Goal: Complete application form

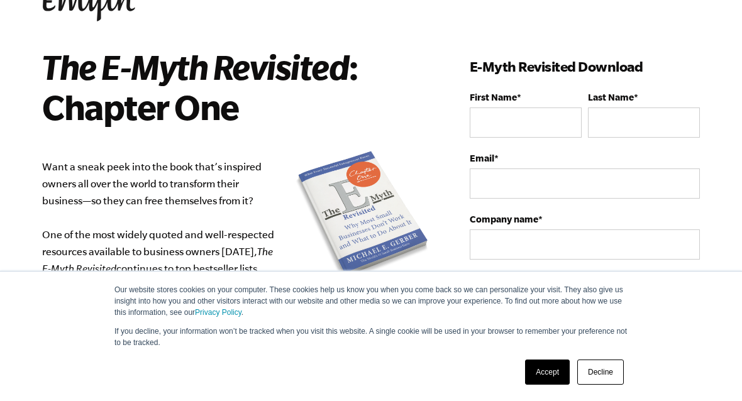
scroll to position [50, 0]
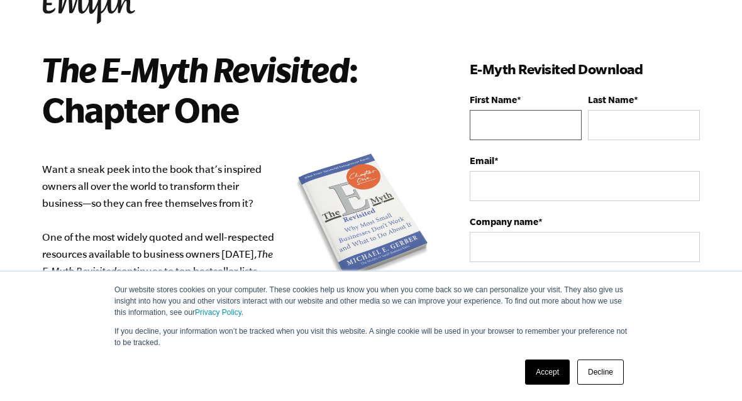
click at [543, 122] on input "First Name *" at bounding box center [526, 125] width 112 height 30
type input "[PERSON_NAME]"
click at [624, 113] on input "Last Name *" at bounding box center [644, 125] width 112 height 30
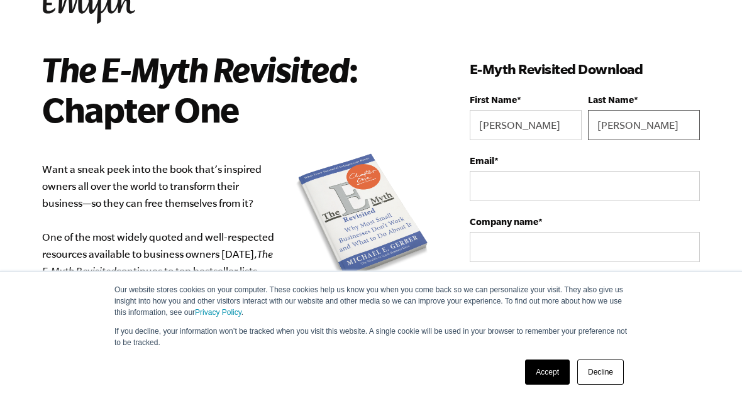
type input "[PERSON_NAME]"
click at [542, 186] on input "Email *" at bounding box center [585, 186] width 230 height 30
type input "[EMAIL_ADDRESS][DOMAIN_NAME]"
click at [564, 227] on label "Company name *" at bounding box center [585, 221] width 230 height 11
click at [564, 232] on input "Company name *" at bounding box center [585, 247] width 230 height 30
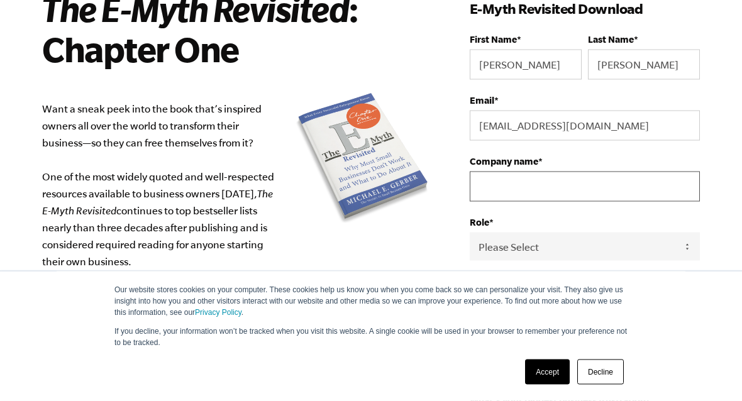
scroll to position [111, 0]
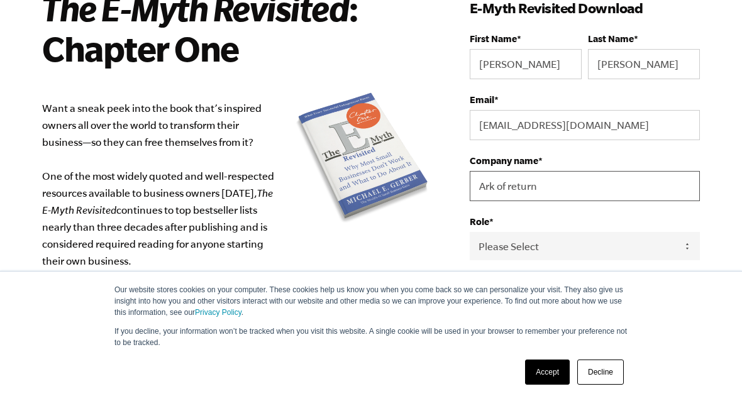
type input "Ark of return"
click at [542, 247] on select "Please Select Owner Partner / Co-Owner Executive Employee / Other" at bounding box center [585, 246] width 230 height 28
select select "Owner"
click at [684, 315] on select "Please Select [GEOGRAPHIC_DATA] [GEOGRAPHIC_DATA] [GEOGRAPHIC_DATA] [GEOGRAPHIC…" at bounding box center [585, 305] width 230 height 28
select select "[GEOGRAPHIC_DATA]"
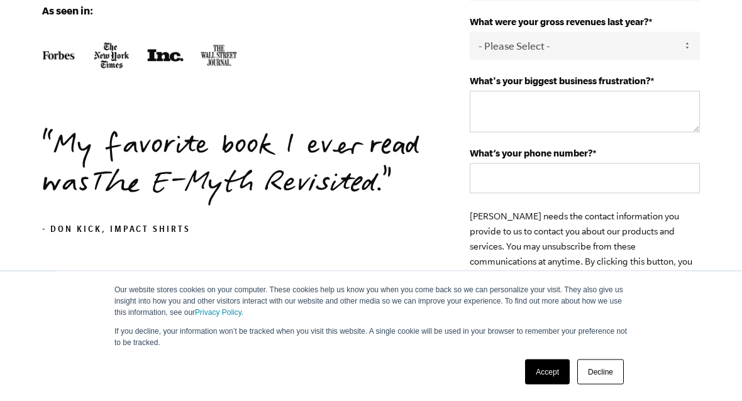
scroll to position [431, 0]
click at [649, 111] on textarea "What's your biggest business frustration? *" at bounding box center [585, 112] width 230 height 42
type textarea "Duplication"
click at [616, 178] on input "What’s your phone number? *" at bounding box center [585, 178] width 230 height 30
type input "8"
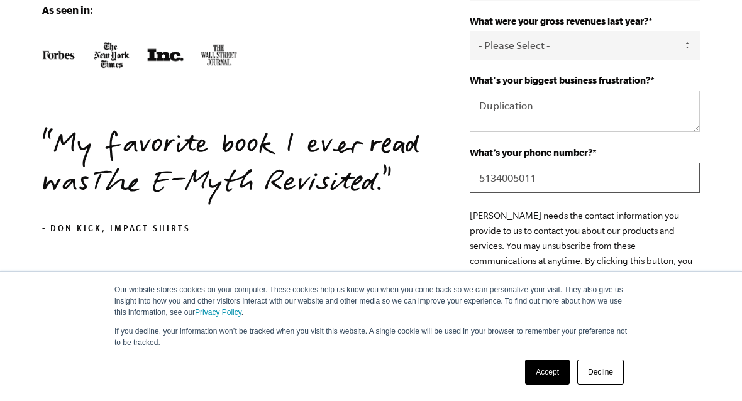
type input "5134005011"
click at [596, 328] on input "Submit" at bounding box center [585, 319] width 230 height 30
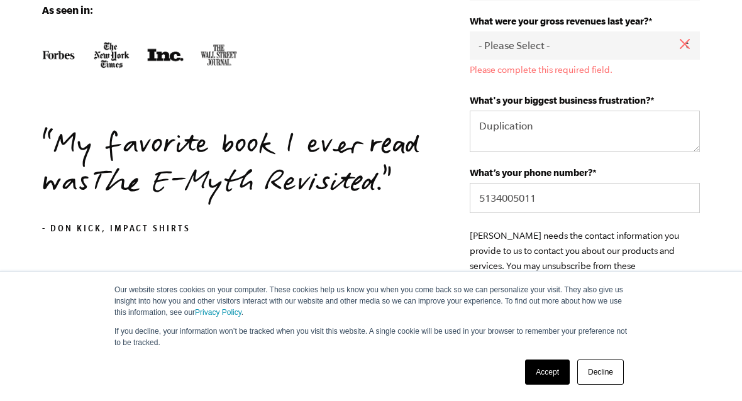
click at [660, 50] on select "- Please Select - 0-75K 76-150K 151-275K 276-500K 501-750K 751-1M 1-2.5M 2.5-5M…" at bounding box center [585, 45] width 230 height 28
select select "276-500K"
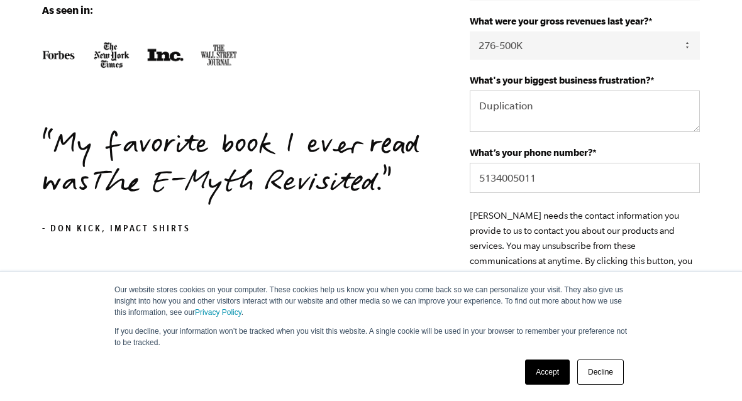
click at [614, 334] on input "Submit" at bounding box center [585, 319] width 230 height 30
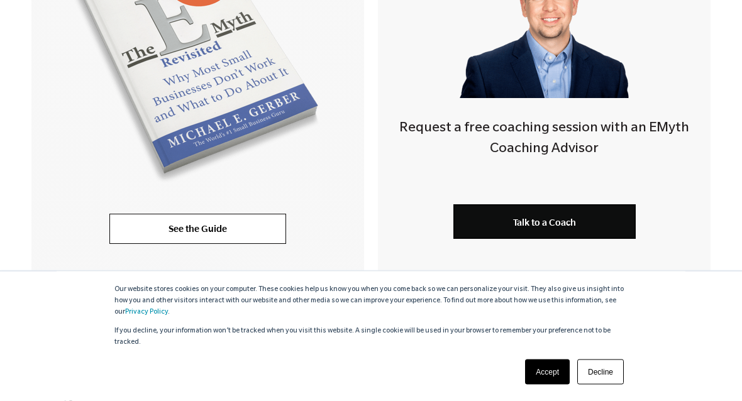
scroll to position [504, 0]
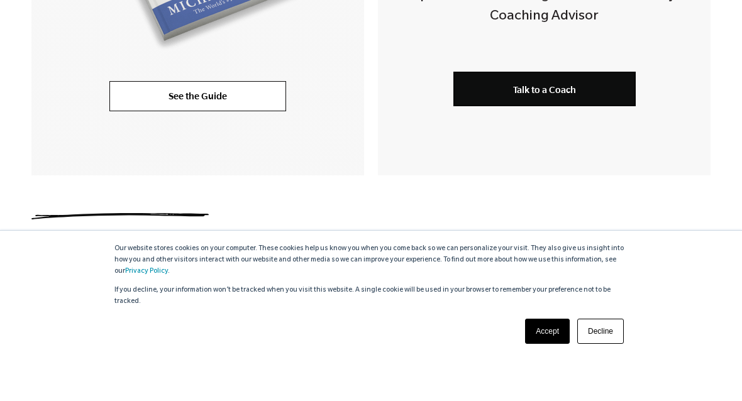
click at [131, 122] on link "See the Guide" at bounding box center [197, 137] width 177 height 30
